Goal: Information Seeking & Learning: Learn about a topic

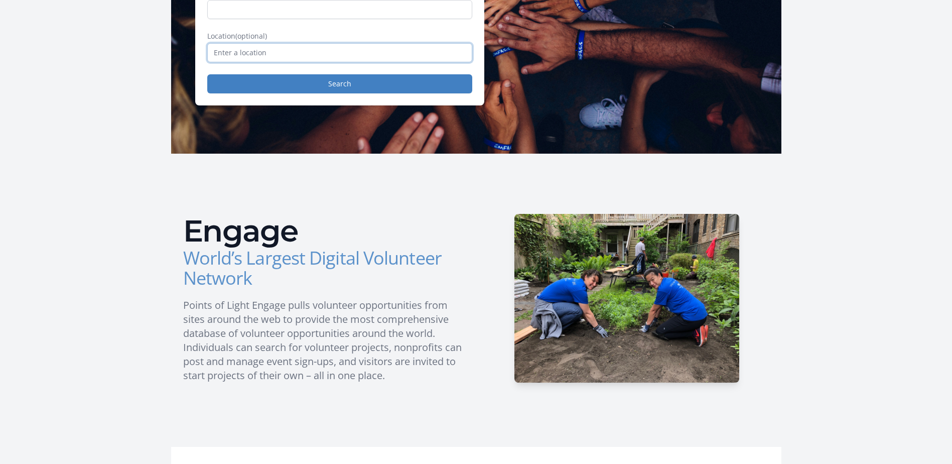
click at [282, 51] on input "text" at bounding box center [339, 52] width 265 height 19
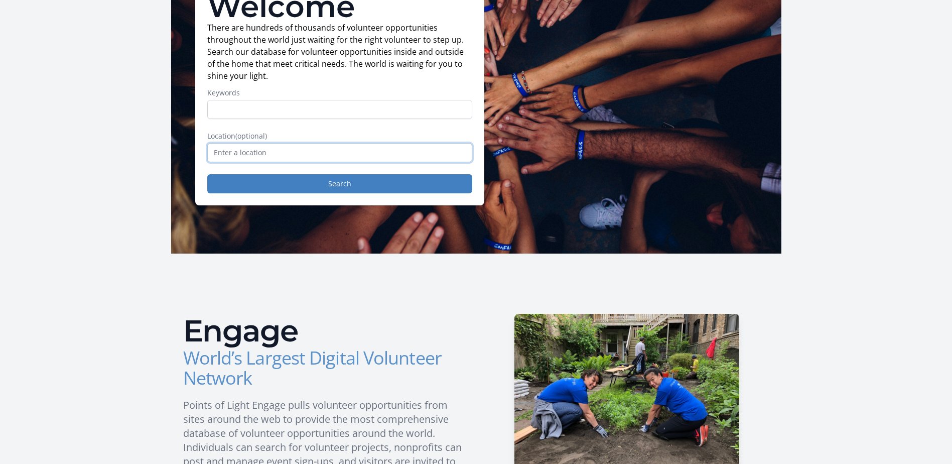
scroll to position [100, 0]
click at [281, 144] on input "text" at bounding box center [339, 153] width 265 height 19
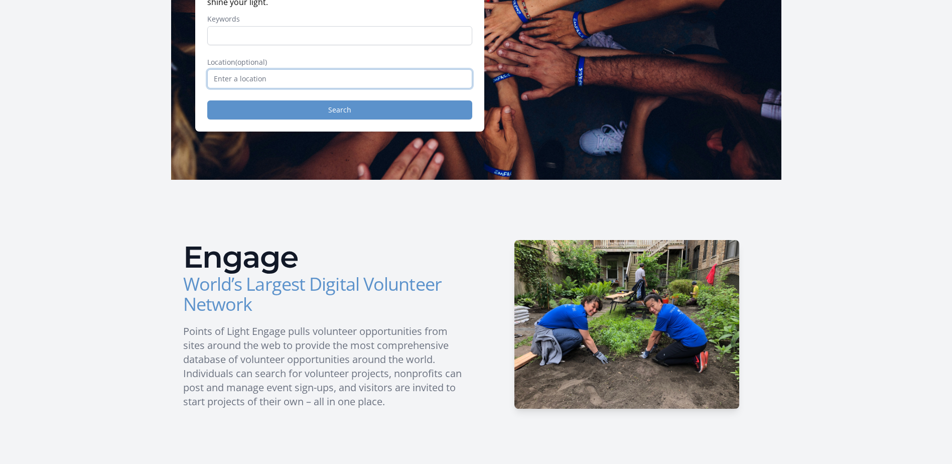
scroll to position [151, 0]
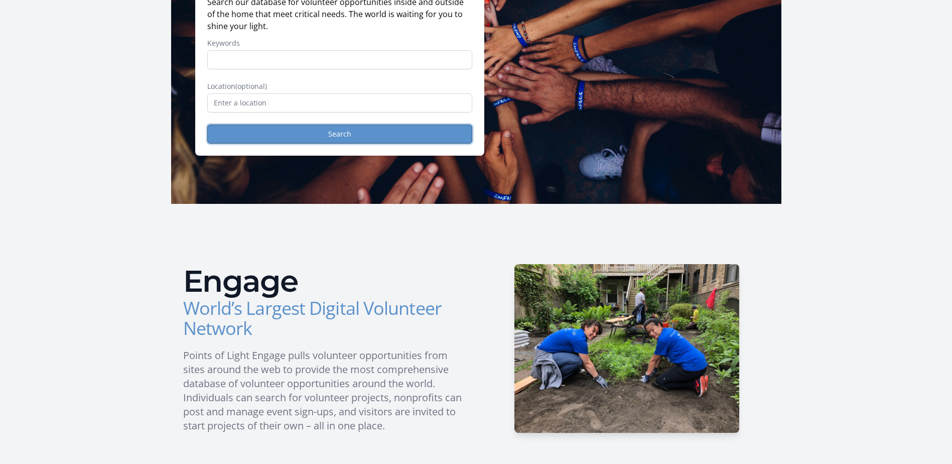
click at [291, 136] on button "Search" at bounding box center [339, 134] width 265 height 19
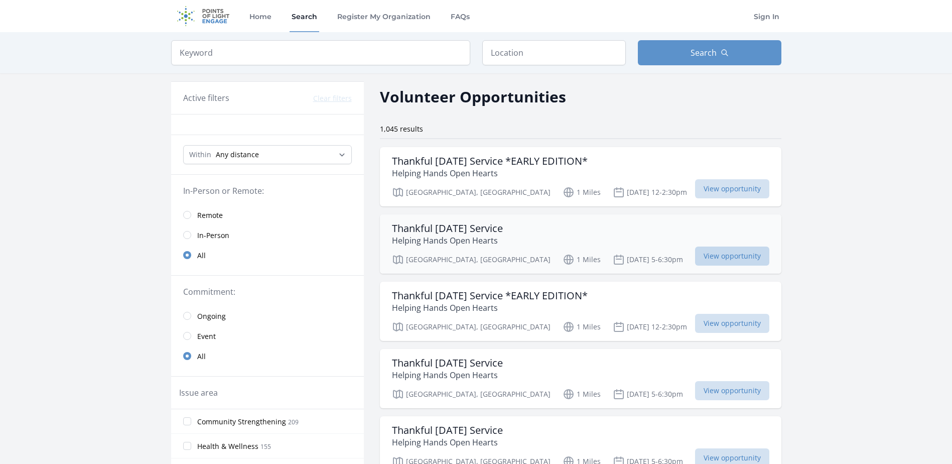
click at [695, 256] on span "View opportunity" at bounding box center [732, 256] width 74 height 19
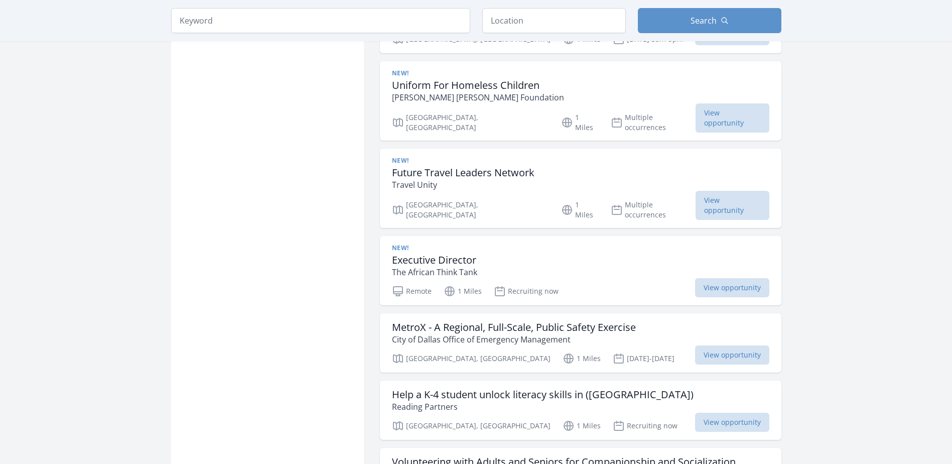
scroll to position [904, 0]
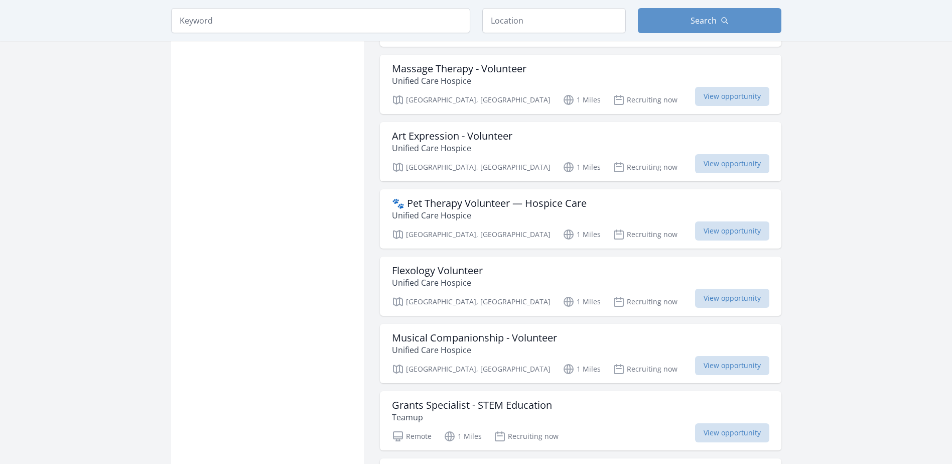
scroll to position [1808, 0]
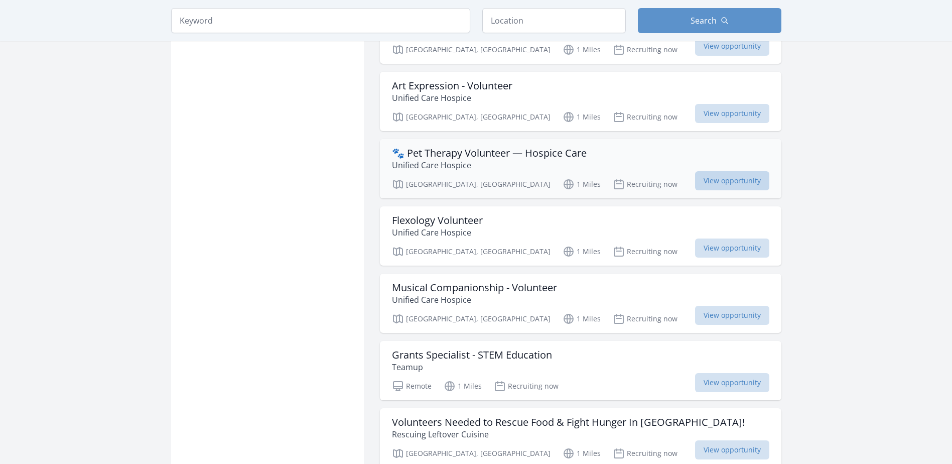
click at [701, 171] on span "View opportunity" at bounding box center [732, 180] width 74 height 19
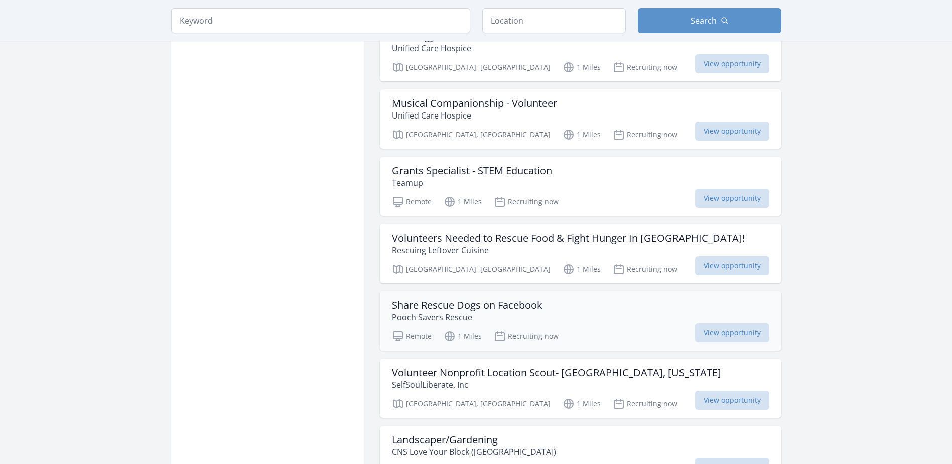
scroll to position [2008, 0]
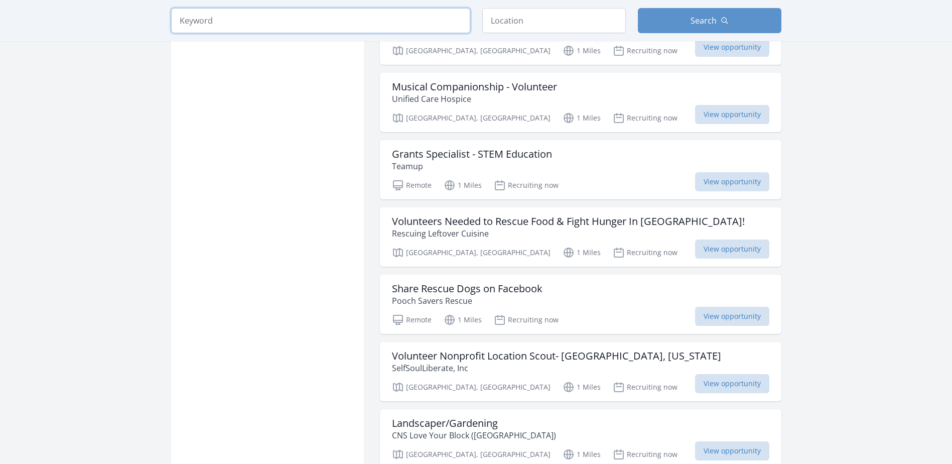
click at [338, 26] on input "search" at bounding box center [320, 20] width 299 height 25
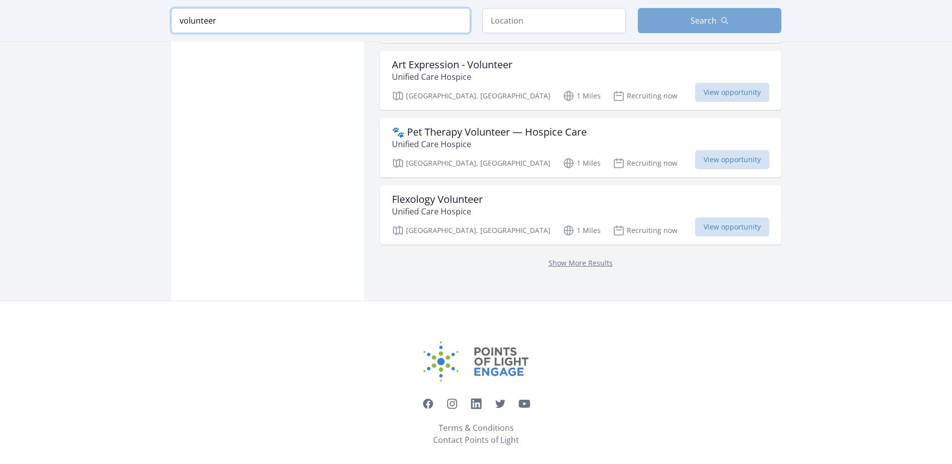
type input "volunteer"
click at [739, 14] on button "Search" at bounding box center [710, 20] width 144 height 25
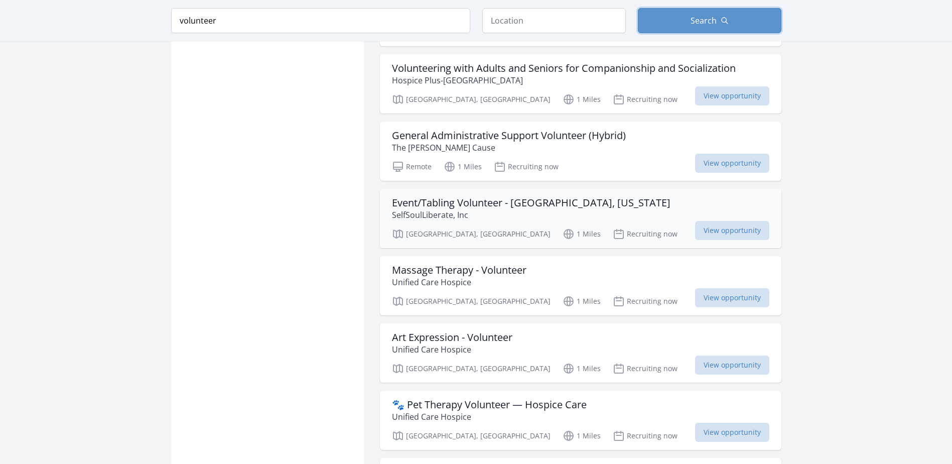
scroll to position [1059, 0]
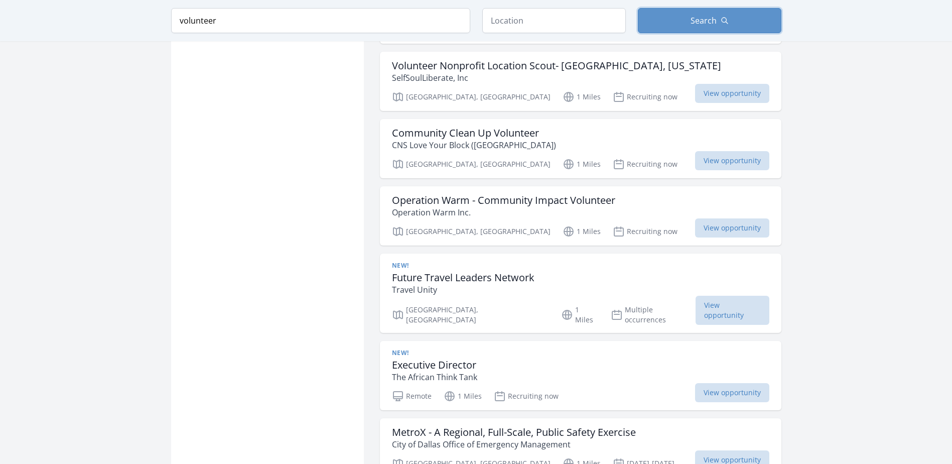
scroll to position [1612, 0]
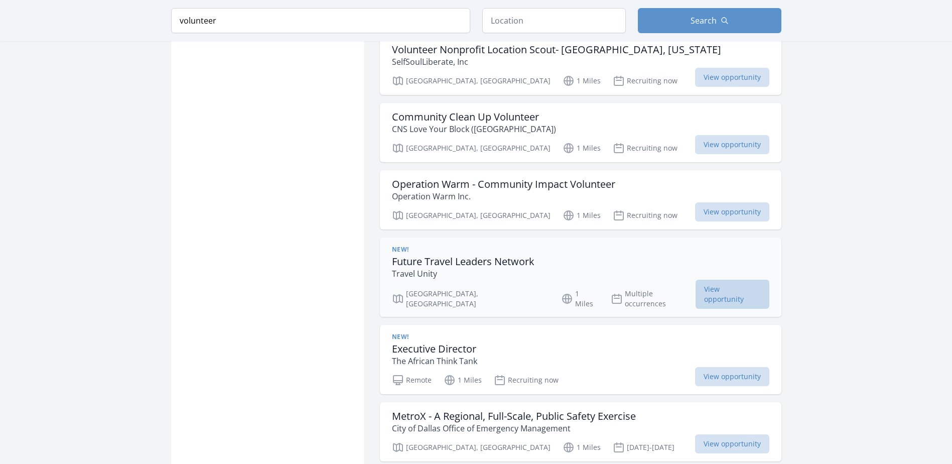
click at [696, 280] on span "View opportunity" at bounding box center [733, 294] width 74 height 29
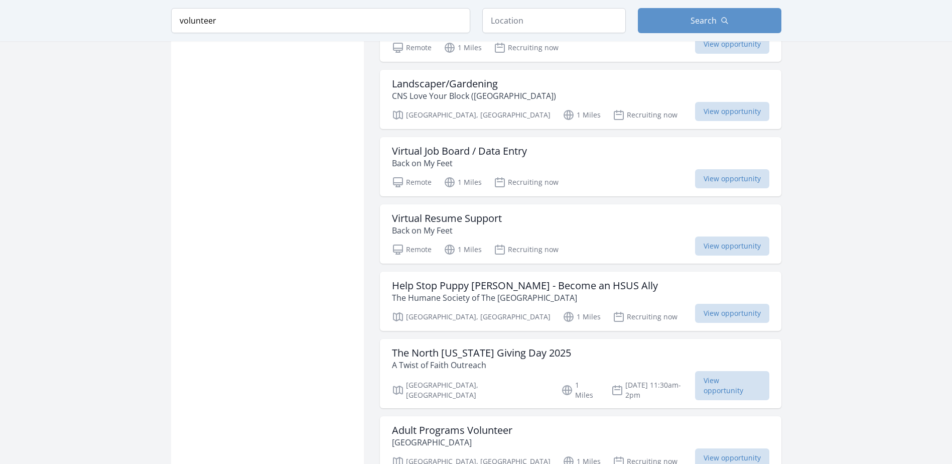
scroll to position [2465, 0]
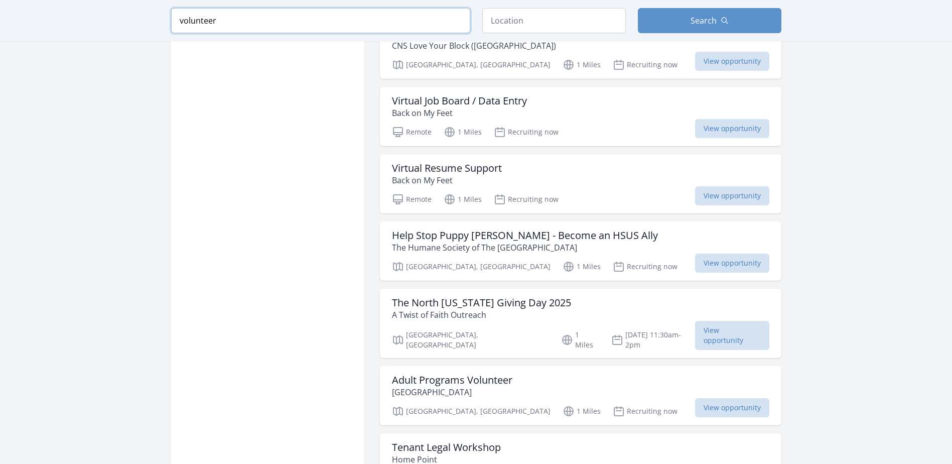
click at [286, 21] on input "volunteer" at bounding box center [320, 20] width 299 height 25
click at [700, 17] on span "Search" at bounding box center [704, 21] width 26 height 12
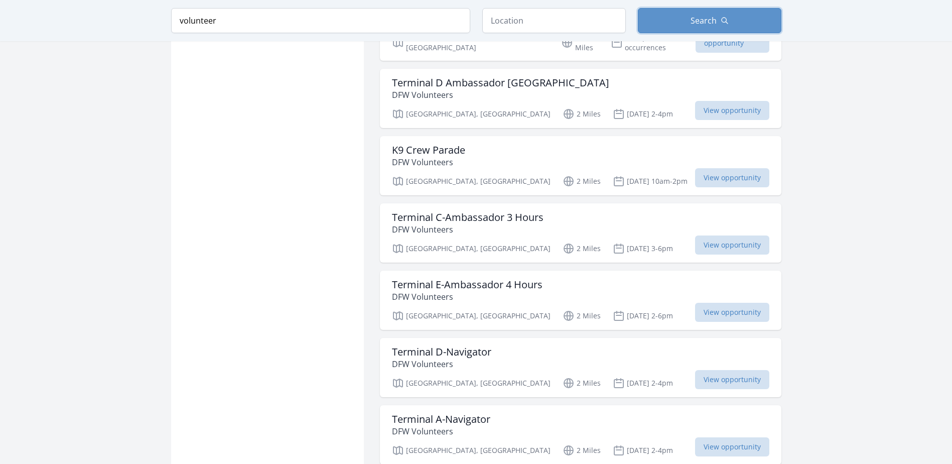
scroll to position [3269, 0]
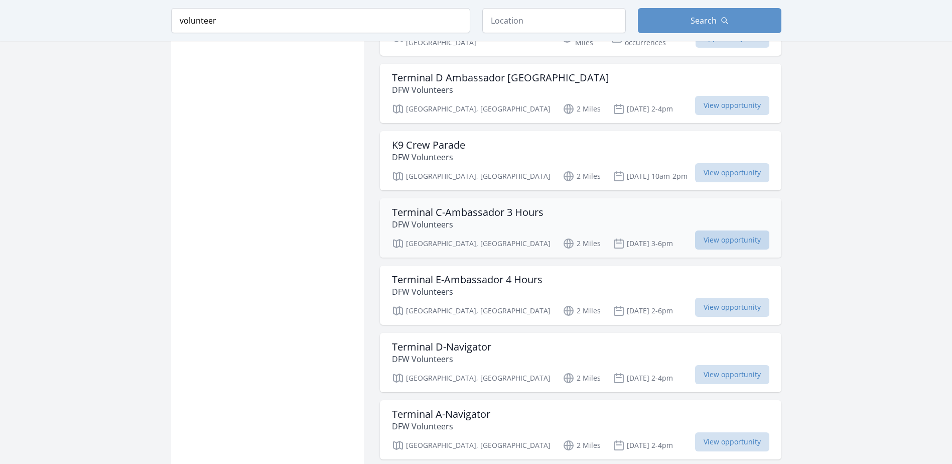
click at [707, 230] on span "View opportunity" at bounding box center [732, 239] width 74 height 19
click at [380, 26] on input "volunteer" at bounding box center [320, 20] width 299 height 25
click at [703, 27] on button "Search" at bounding box center [710, 20] width 144 height 25
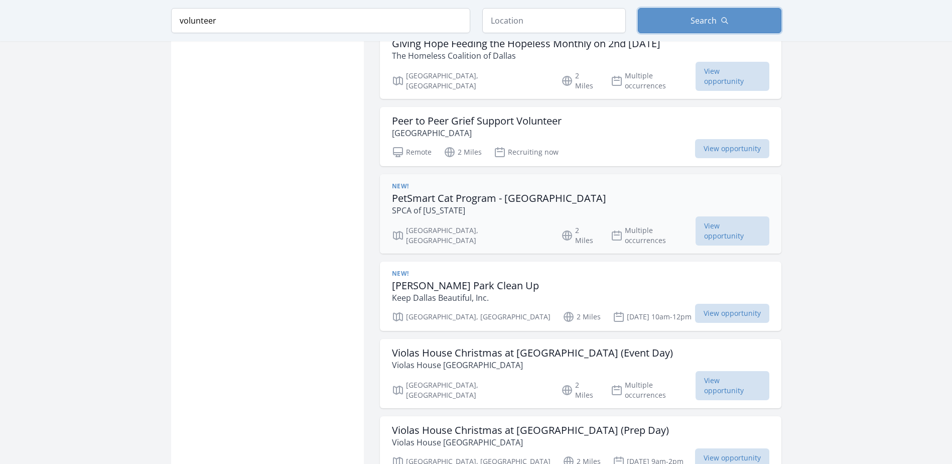
scroll to position [5227, 0]
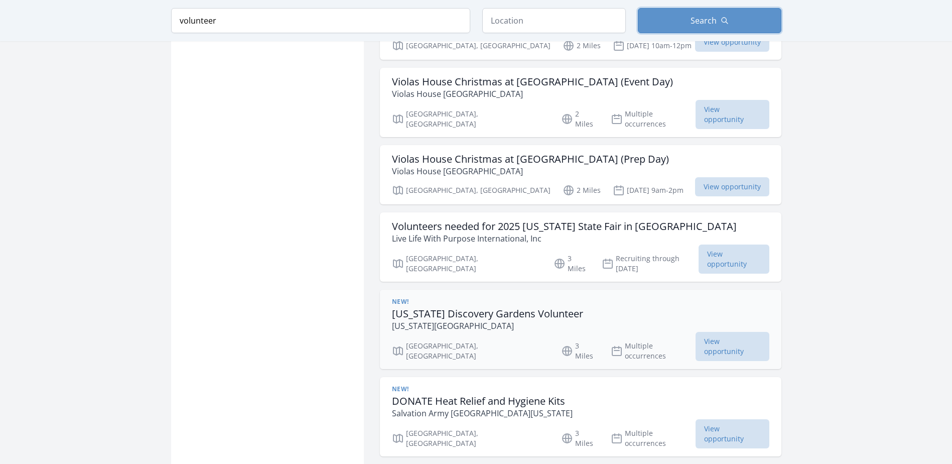
scroll to position [5528, 0]
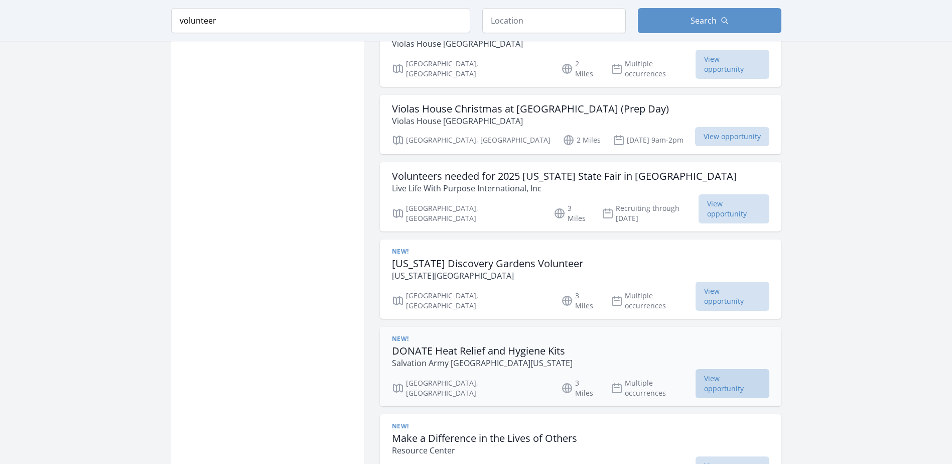
click at [725, 369] on span "View opportunity" at bounding box center [733, 383] width 74 height 29
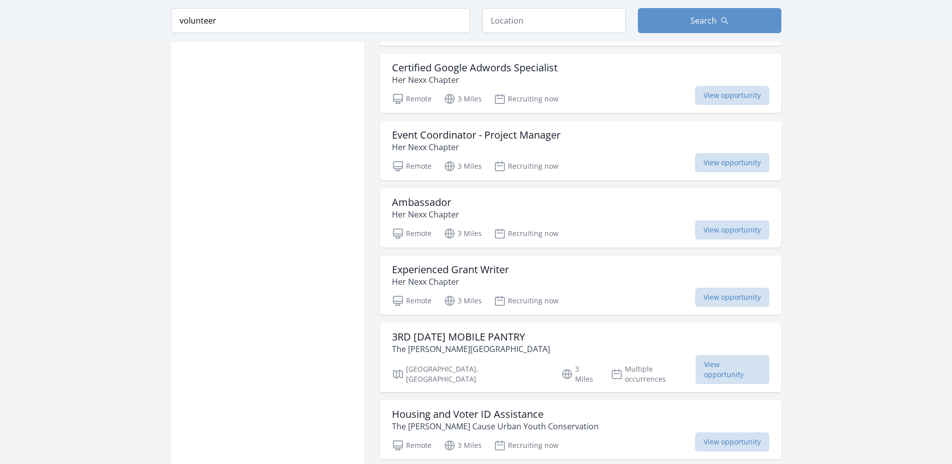
scroll to position [6532, 0]
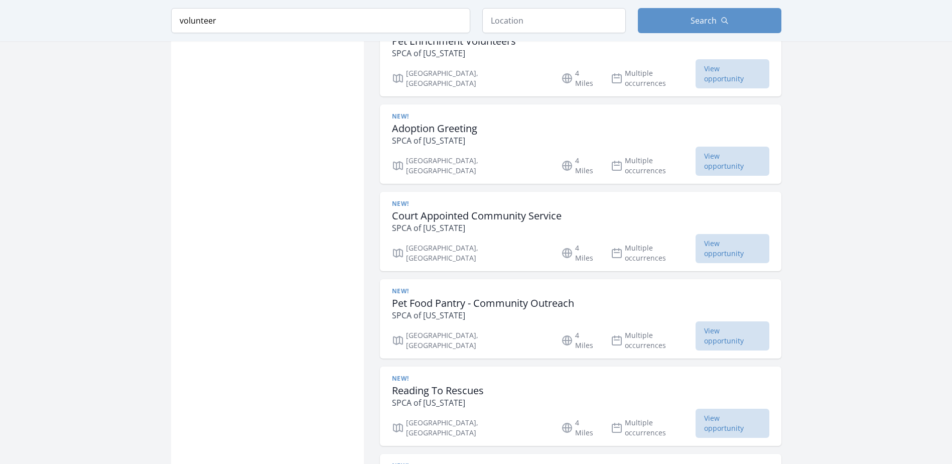
scroll to position [8089, 0]
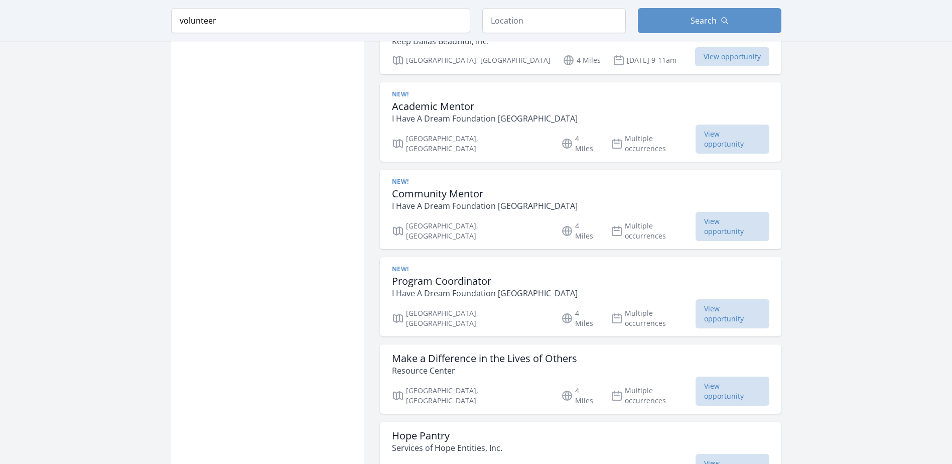
scroll to position [9294, 0]
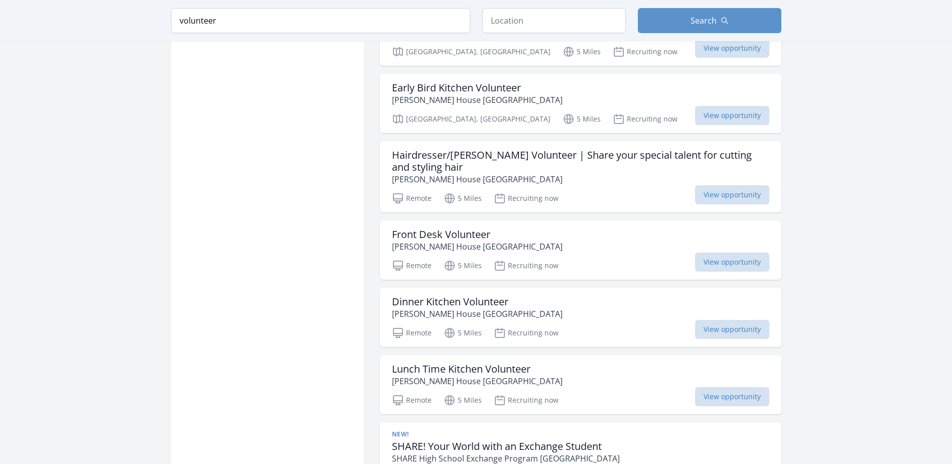
scroll to position [10549, 0]
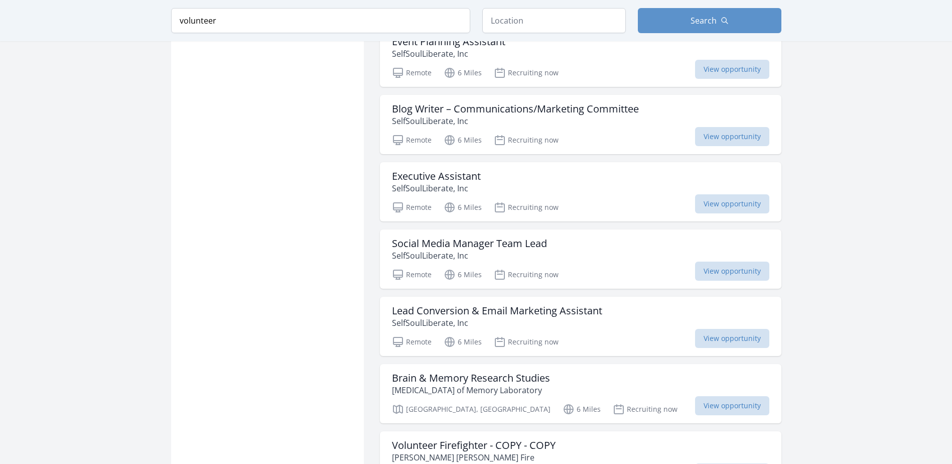
scroll to position [12055, 0]
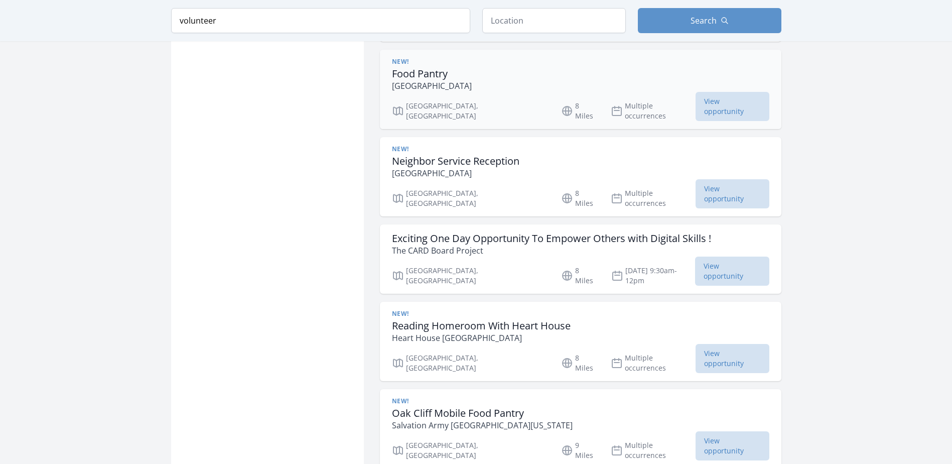
scroll to position [13662, 0]
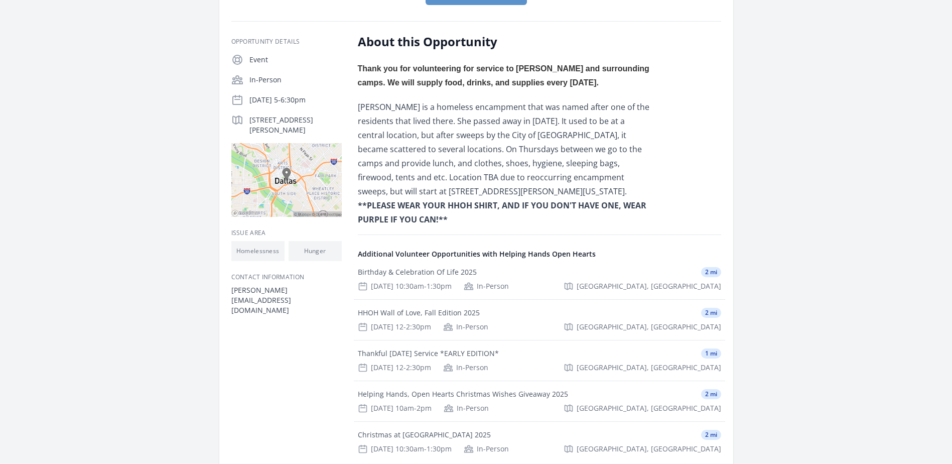
scroll to position [201, 0]
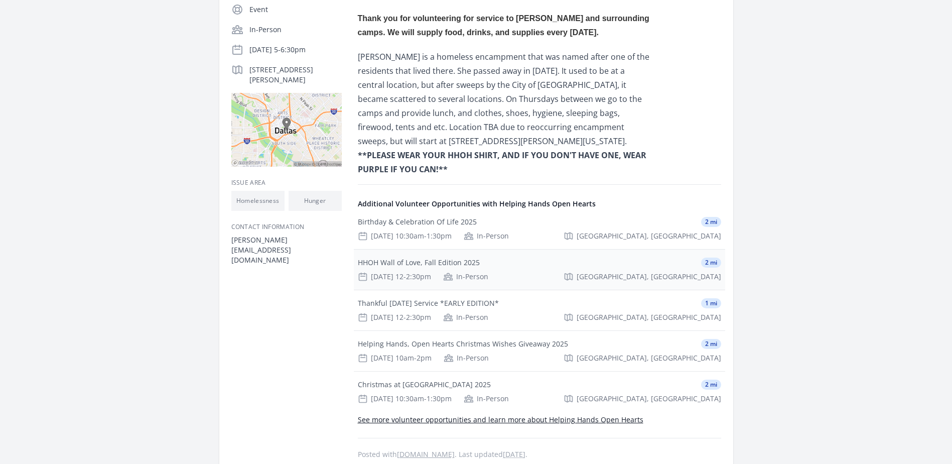
click at [415, 272] on div "[DATE] 12-2:30pm" at bounding box center [394, 277] width 73 height 10
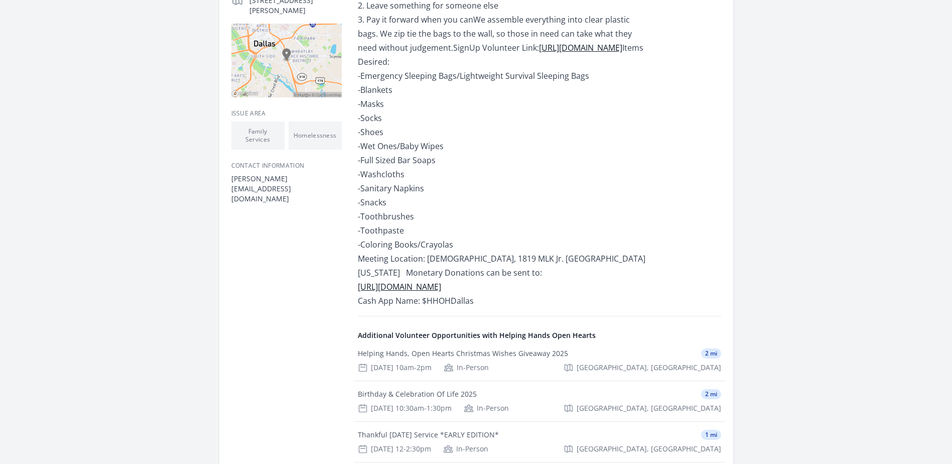
scroll to position [251, 0]
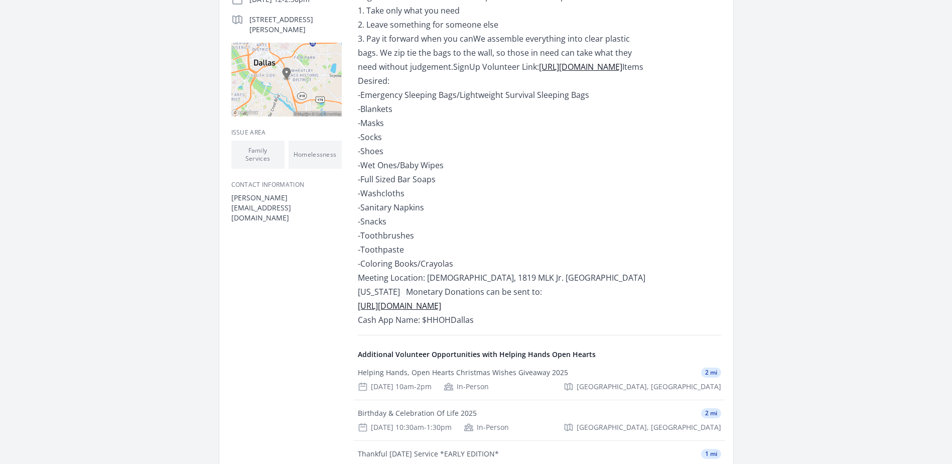
click at [441, 310] on link "[URL][DOMAIN_NAME]" at bounding box center [399, 305] width 83 height 11
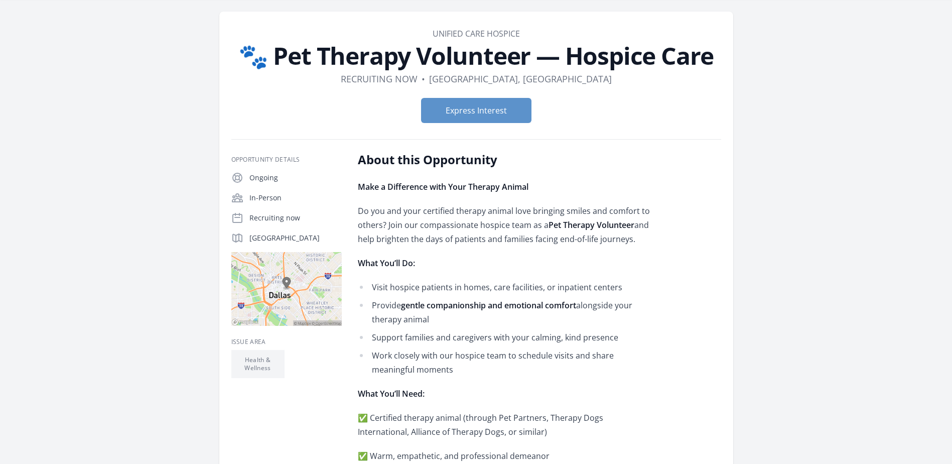
scroll to position [50, 0]
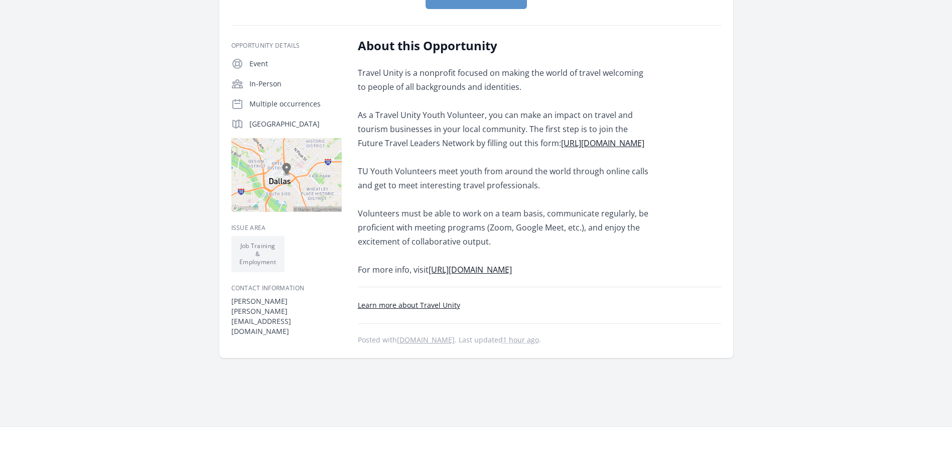
scroll to position [151, 0]
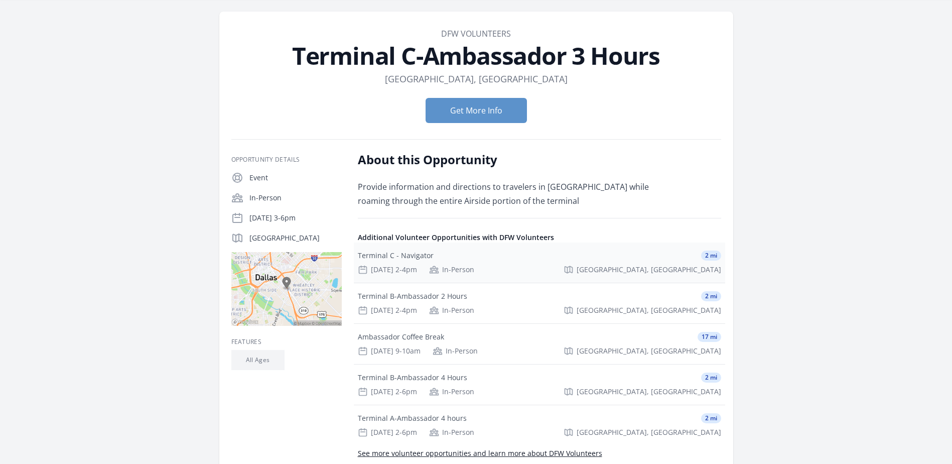
scroll to position [50, 0]
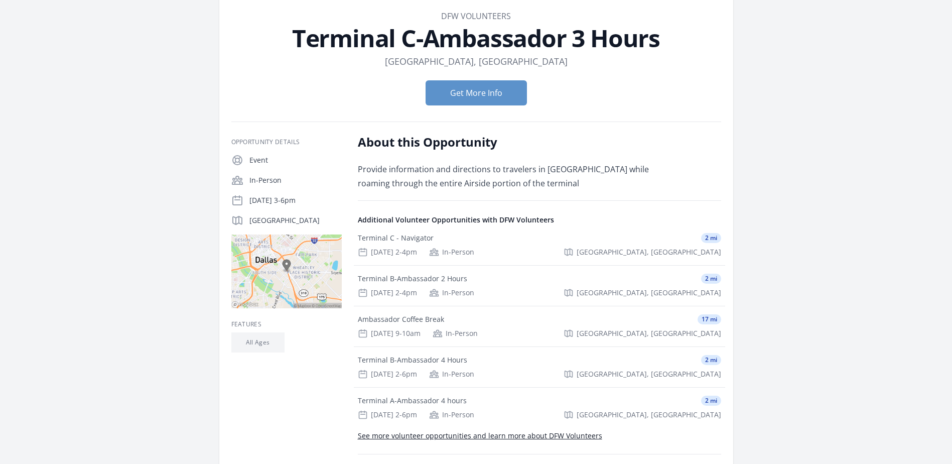
click at [453, 440] on link "See more volunteer opportunities and learn more about DFW Volunteers" at bounding box center [480, 436] width 245 height 10
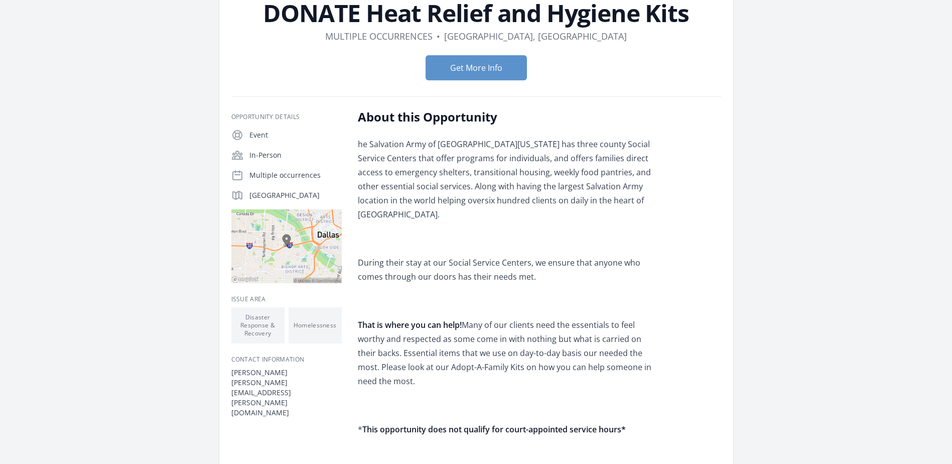
scroll to position [50, 0]
